Goal: Navigation & Orientation: Find specific page/section

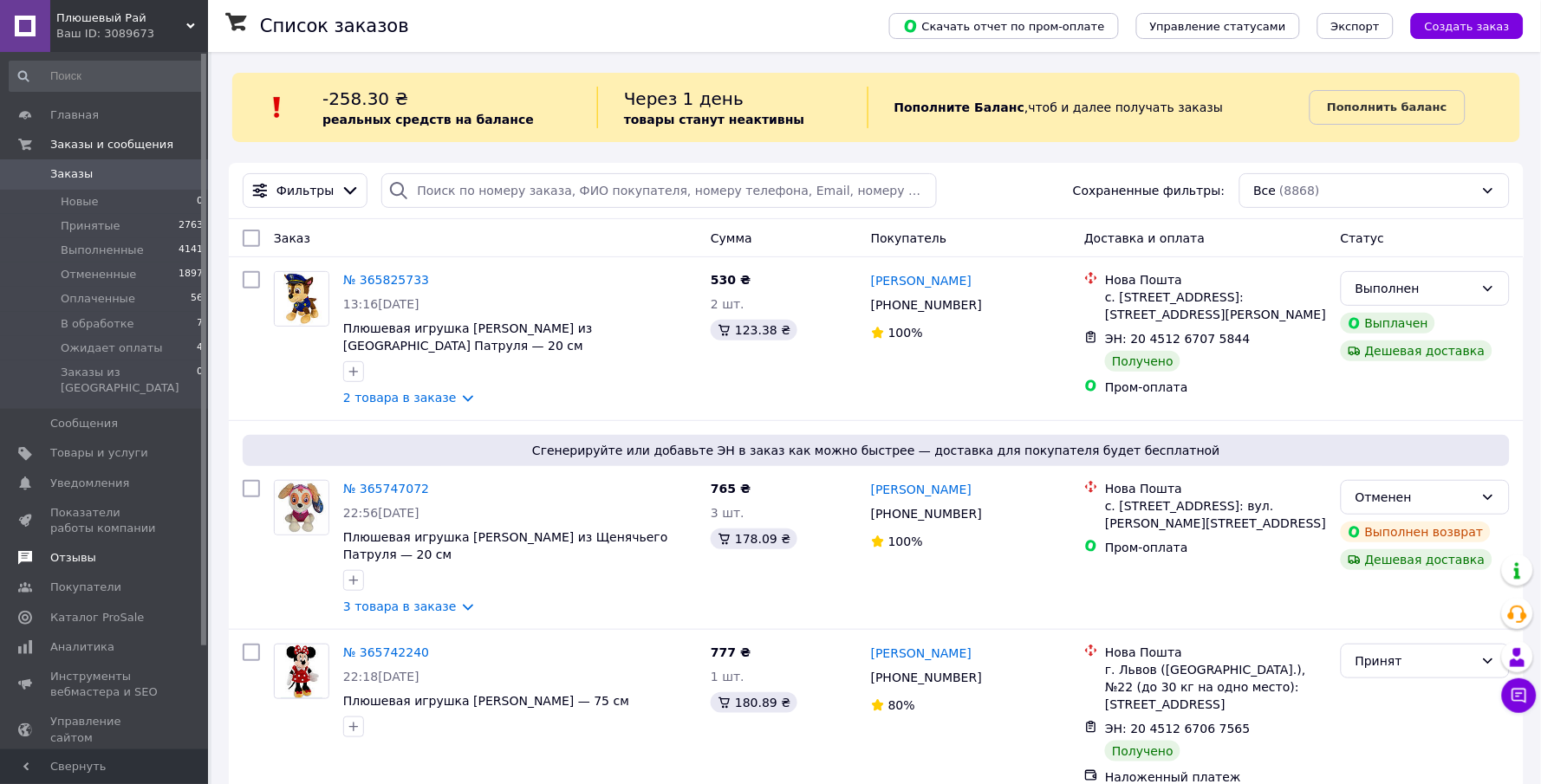
click at [115, 550] on span "Отзывы" at bounding box center [105, 557] width 110 height 15
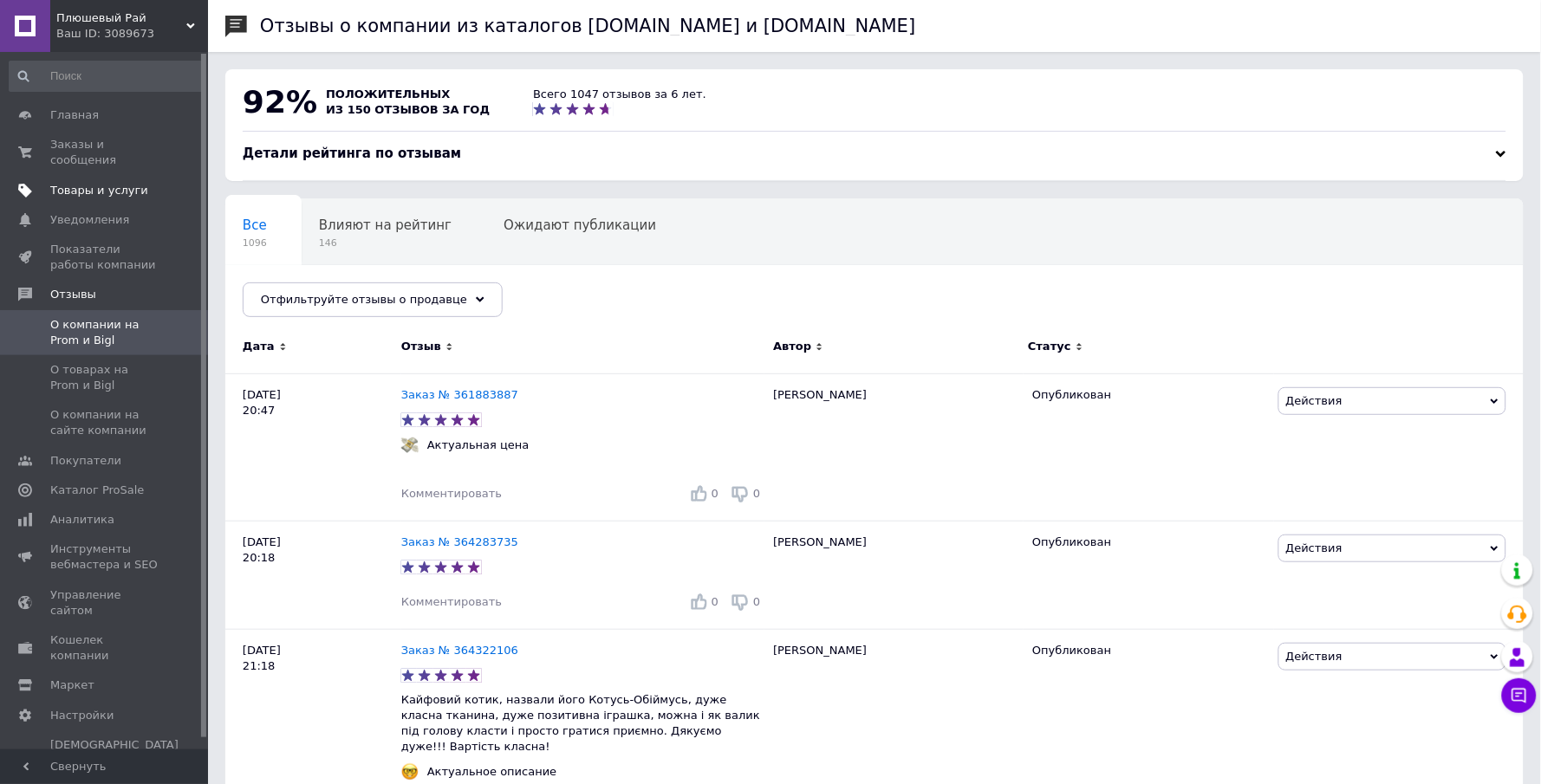
click at [157, 183] on span "Товары и услуги" at bounding box center [105, 190] width 110 height 15
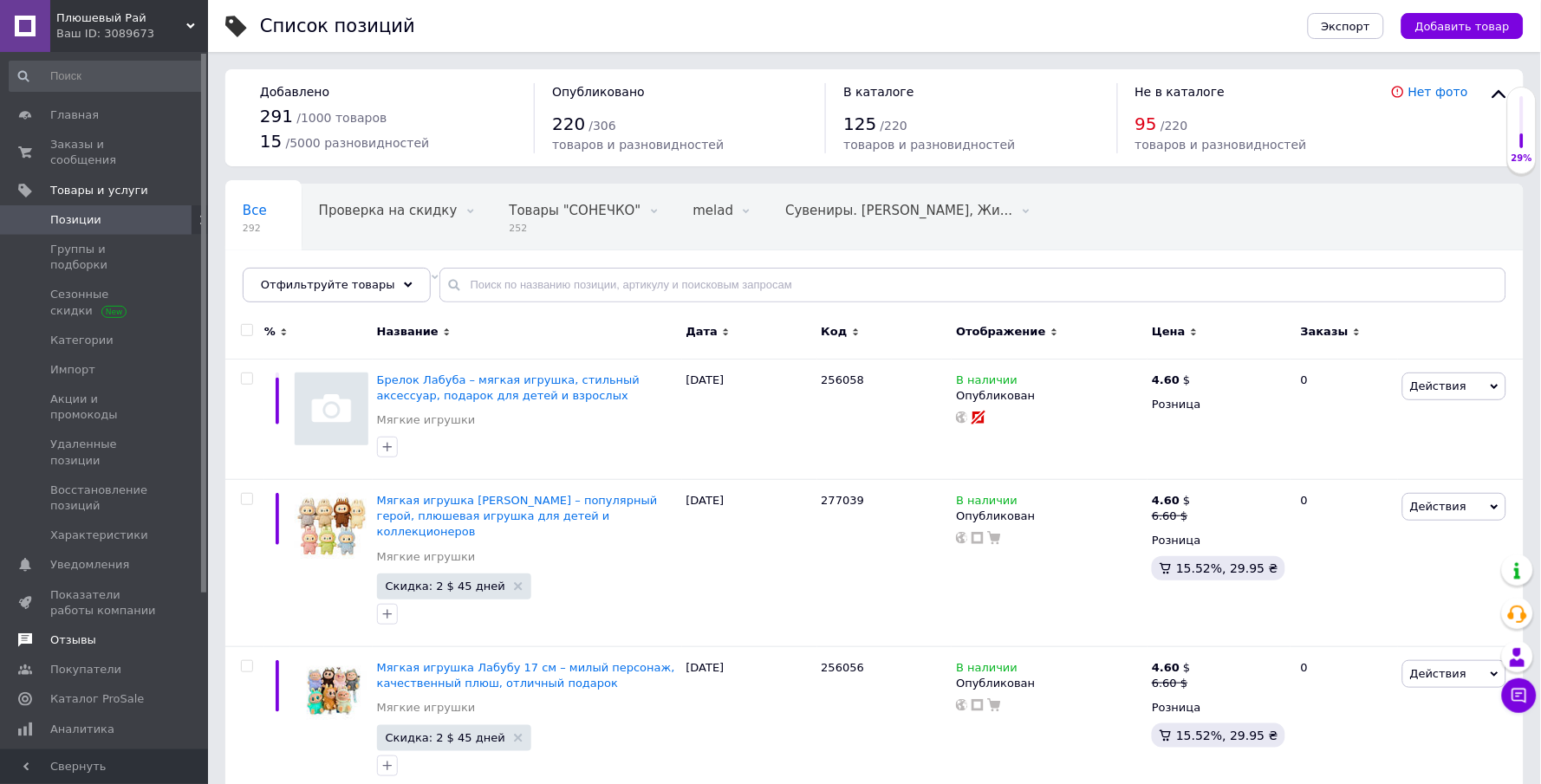
click at [107, 633] on span "Отзывы" at bounding box center [105, 640] width 110 height 15
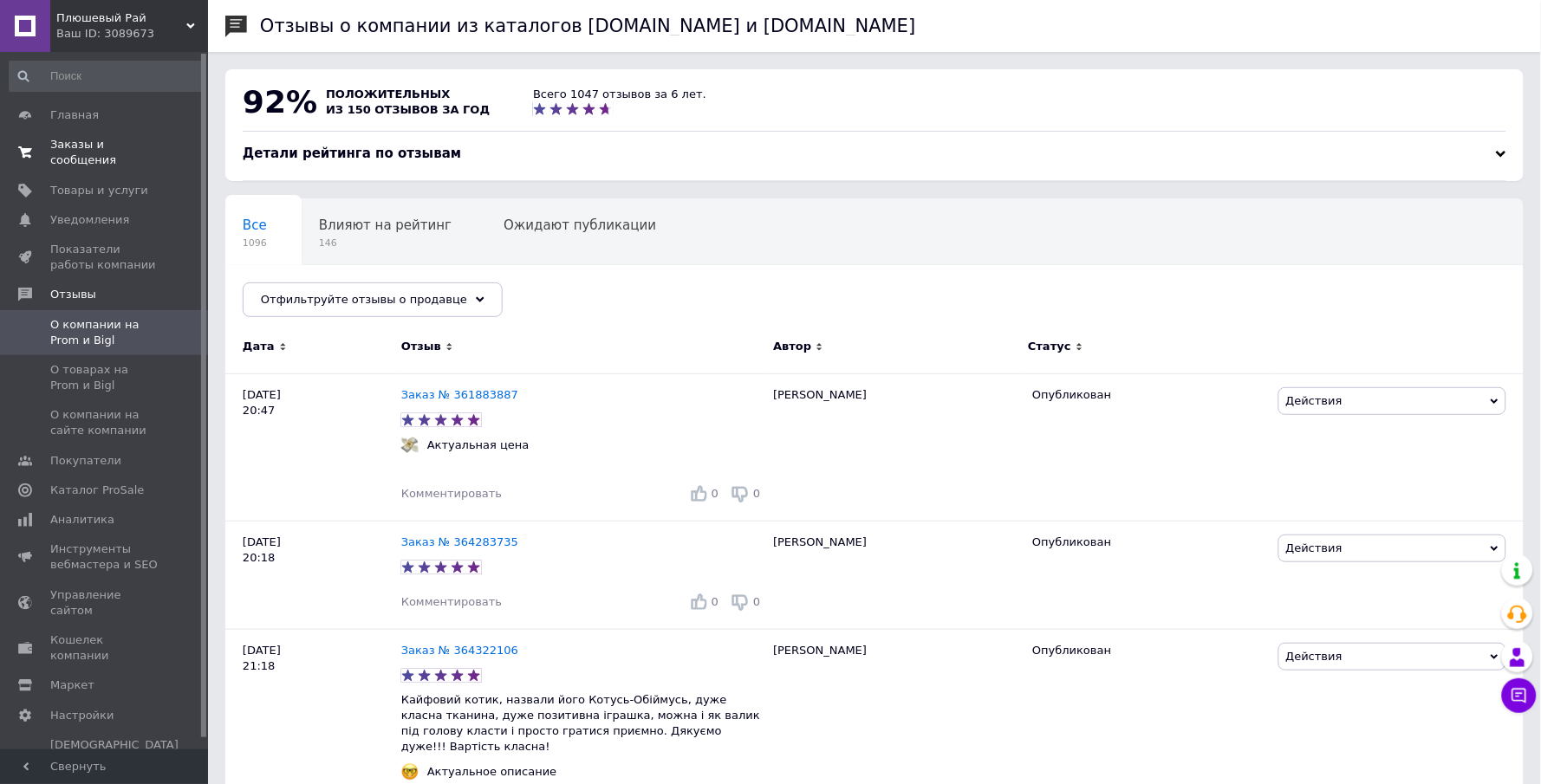
click at [134, 163] on span "Заказы и сообщения" at bounding box center [105, 152] width 110 height 31
